Goal: Entertainment & Leisure: Browse casually

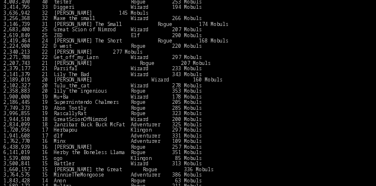
scroll to position [59, 0]
